Goal: Task Accomplishment & Management: Manage account settings

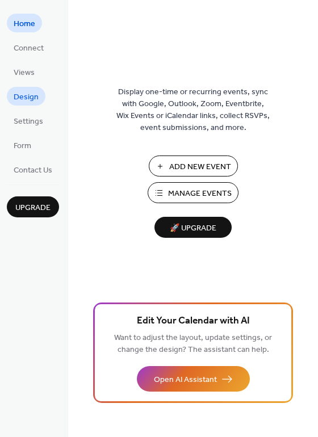
click at [23, 91] on span "Design" at bounding box center [26, 97] width 25 height 12
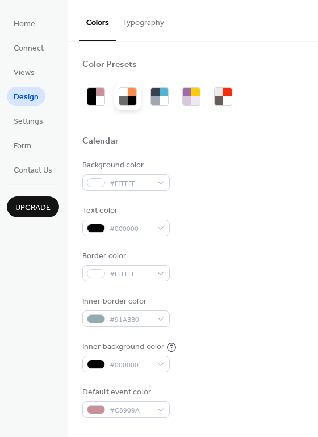
click at [123, 101] on div at bounding box center [123, 101] width 9 height 9
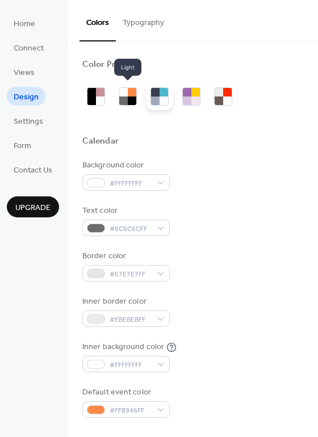
click at [153, 98] on div at bounding box center [155, 101] width 9 height 9
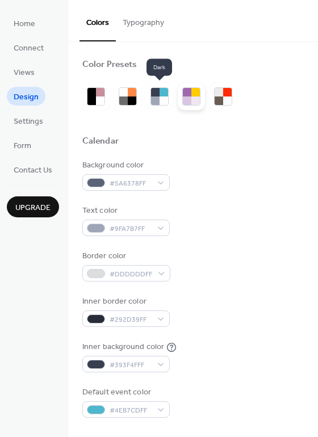
click at [189, 93] on div at bounding box center [187, 92] width 9 height 9
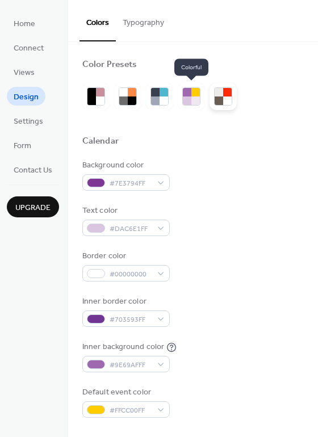
click at [223, 99] on div at bounding box center [219, 101] width 9 height 9
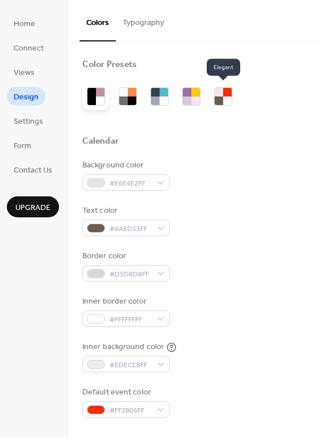
click at [85, 92] on div at bounding box center [95, 96] width 27 height 27
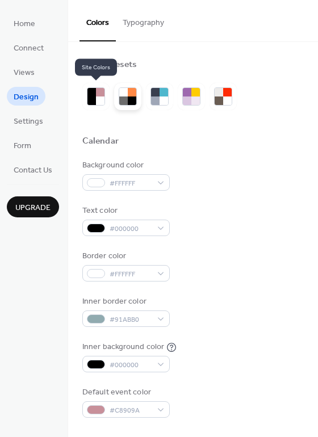
click at [140, 91] on div at bounding box center [127, 96] width 27 height 27
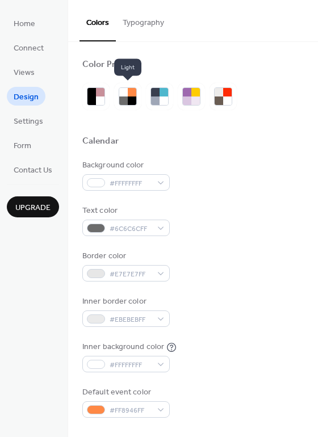
click at [129, 30] on button "Typography" at bounding box center [143, 20] width 55 height 40
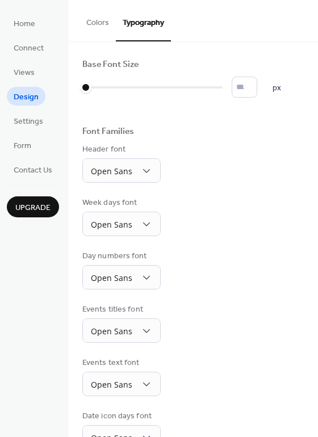
click at [34, 211] on span "Upgrade" at bounding box center [32, 208] width 35 height 12
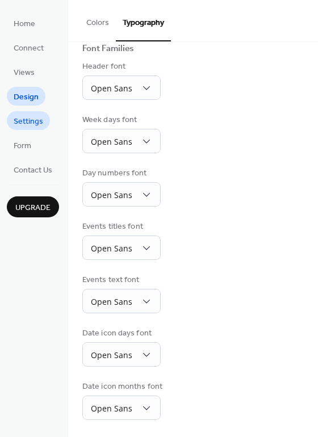
click at [24, 124] on span "Settings" at bounding box center [29, 122] width 30 height 12
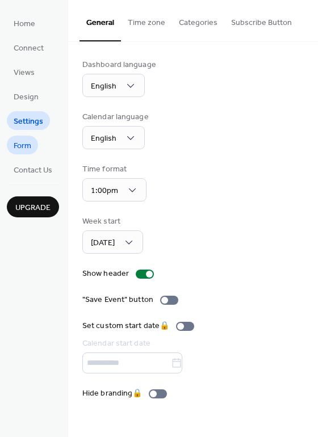
click at [28, 151] on span "Form" at bounding box center [23, 146] width 18 height 12
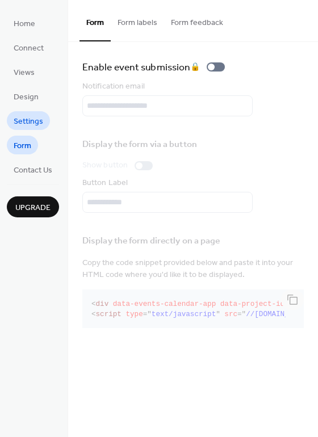
click at [22, 123] on span "Settings" at bounding box center [29, 122] width 30 height 12
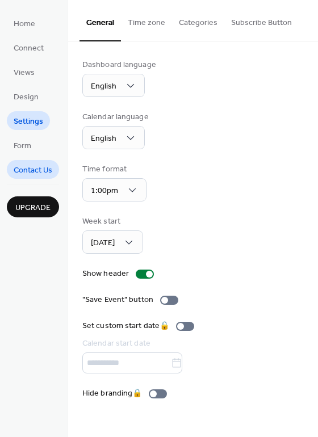
click at [29, 168] on span "Contact Us" at bounding box center [33, 171] width 39 height 12
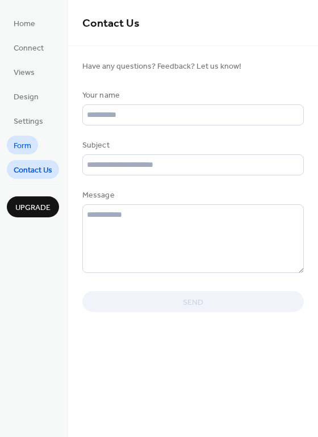
click at [14, 150] on span "Form" at bounding box center [23, 146] width 18 height 12
